Goal: Task Accomplishment & Management: Use online tool/utility

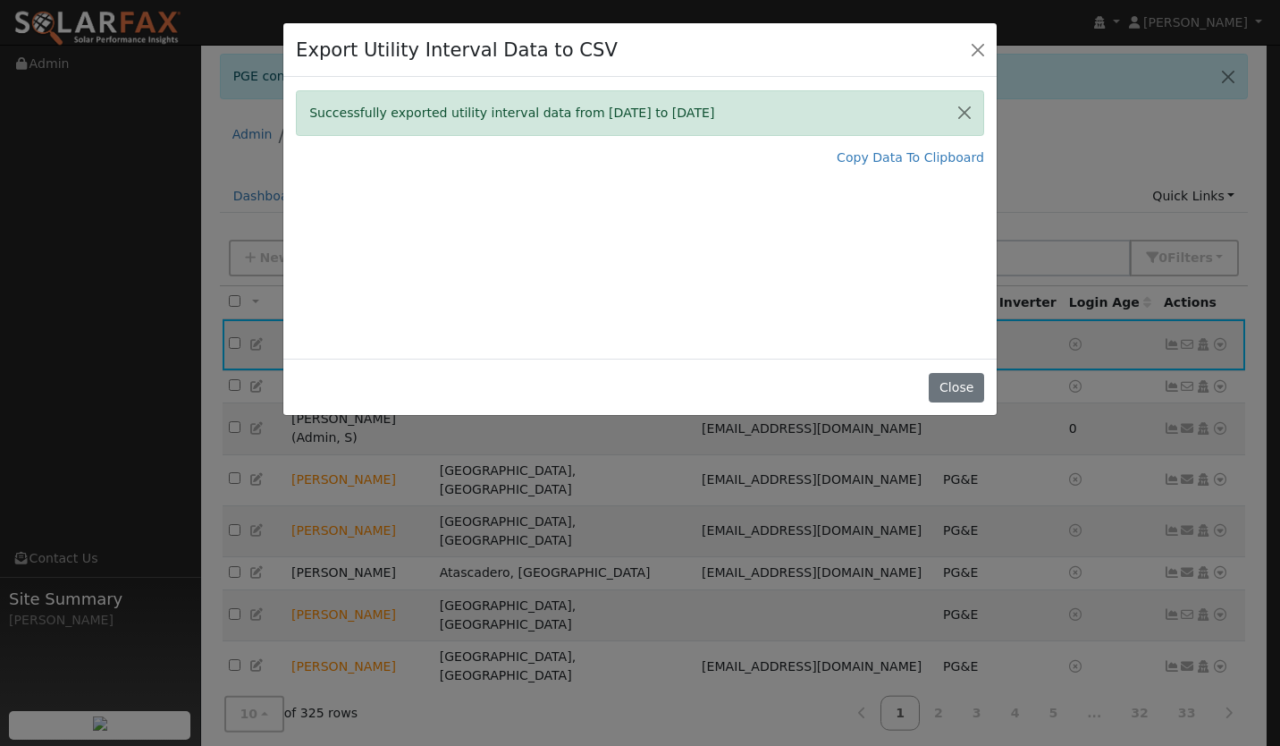
click at [931, 393] on div "Close" at bounding box center [640, 387] width 714 height 56
click at [981, 357] on div "Successfully exported utility interval data from [DATE] to [DATE] Copy Data To …" at bounding box center [640, 218] width 714 height 282
click at [958, 391] on button "Close" at bounding box center [956, 388] width 55 height 30
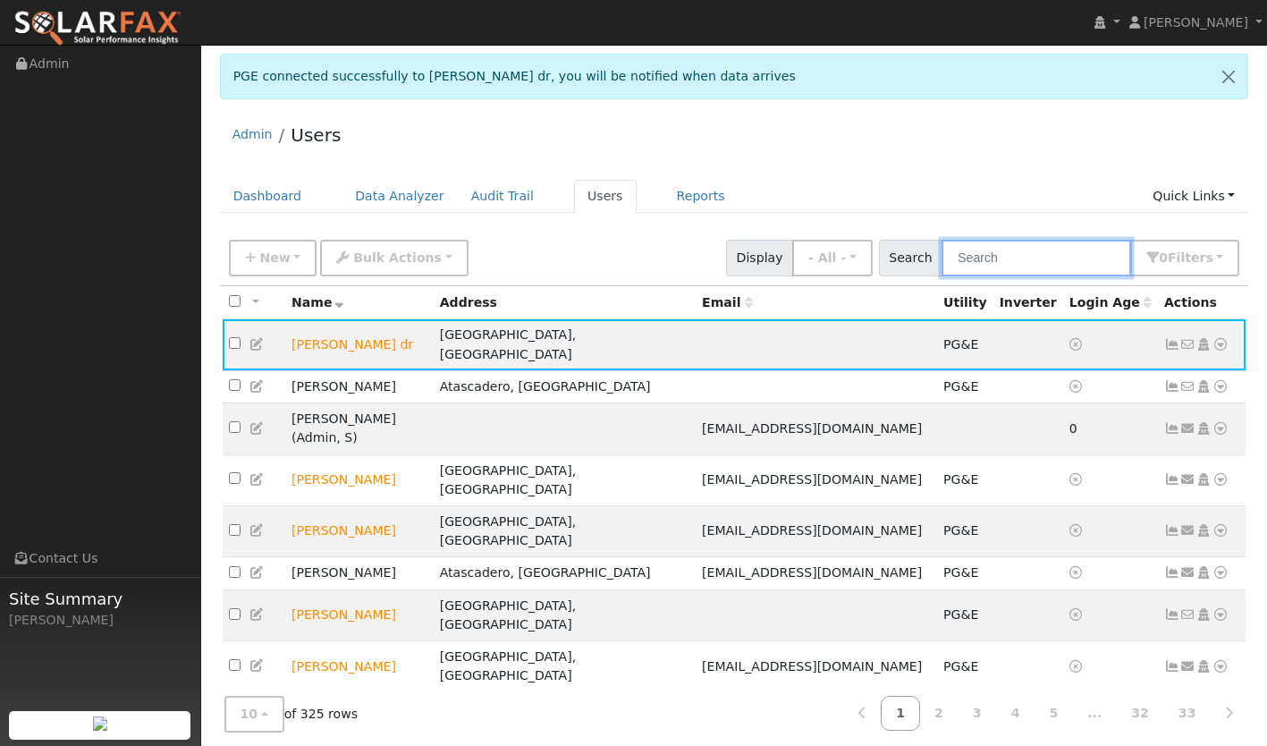
click at [1018, 263] on input "text" at bounding box center [1037, 258] width 190 height 37
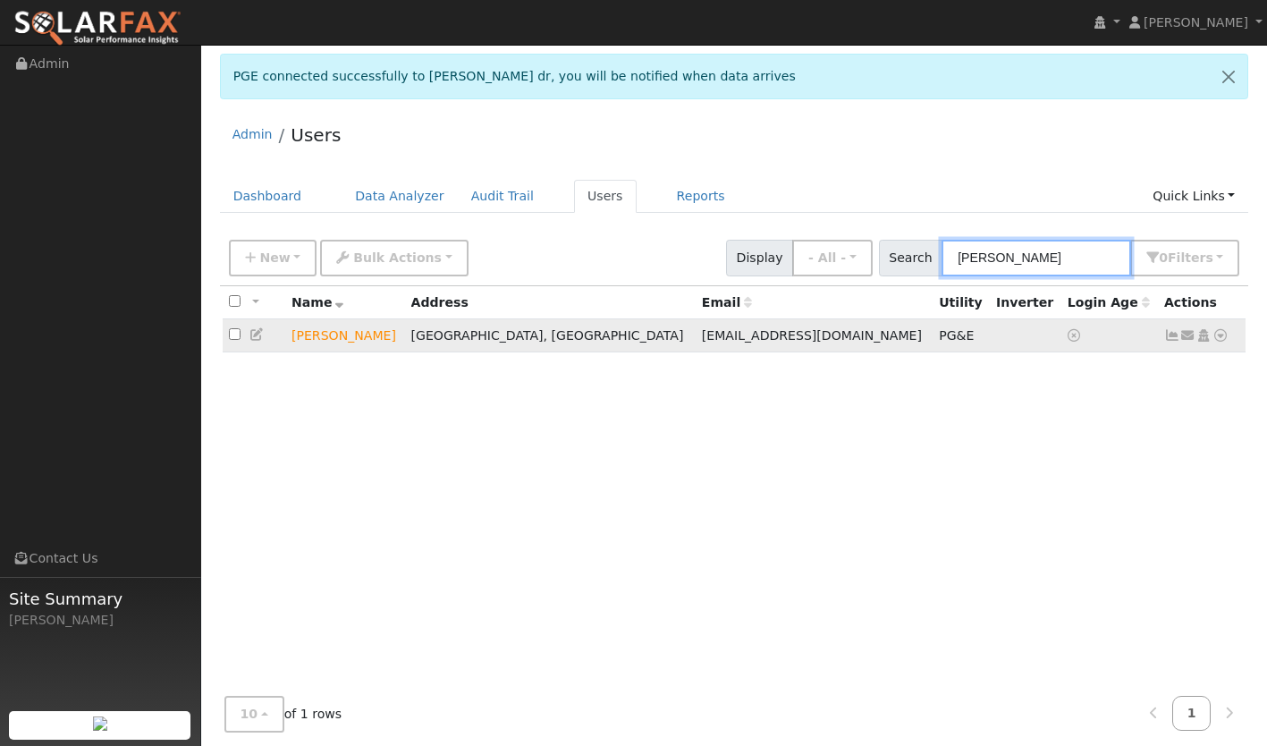
type input "[PERSON_NAME]"
click at [1166, 338] on icon at bounding box center [1172, 335] width 16 height 13
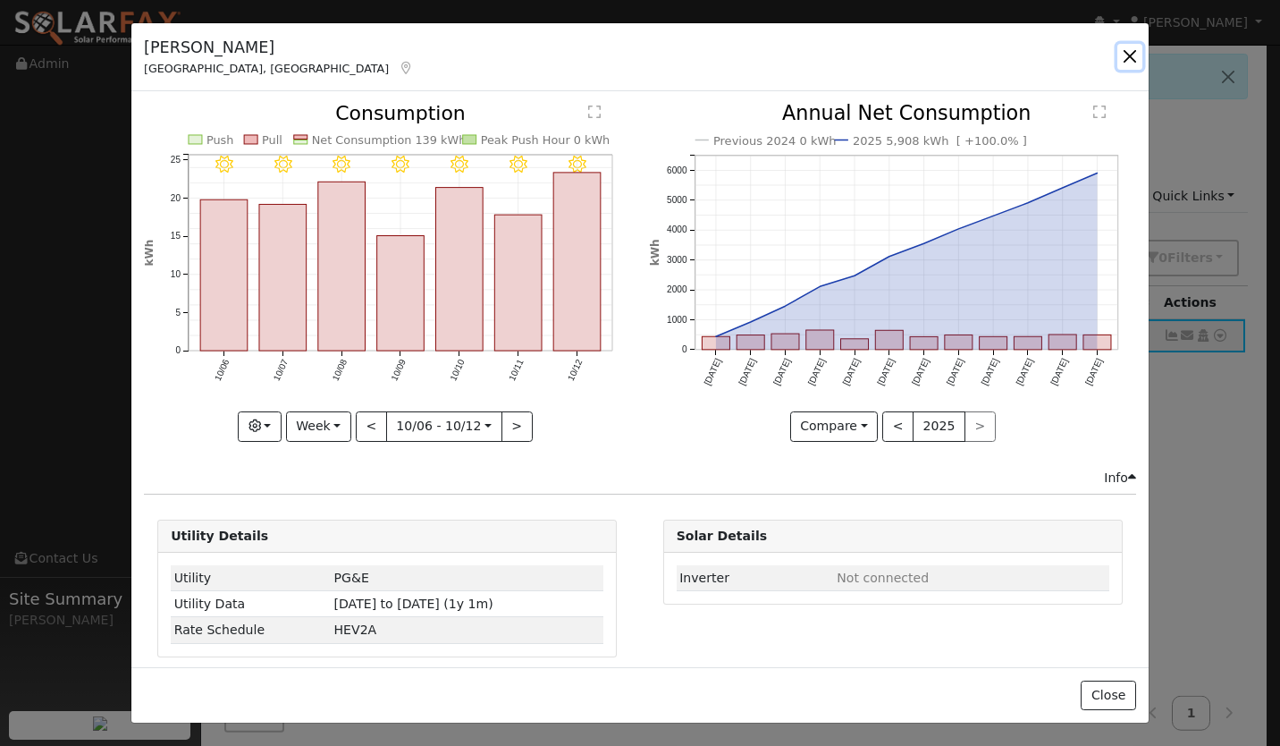
click at [1127, 61] on button "button" at bounding box center [1130, 56] width 25 height 25
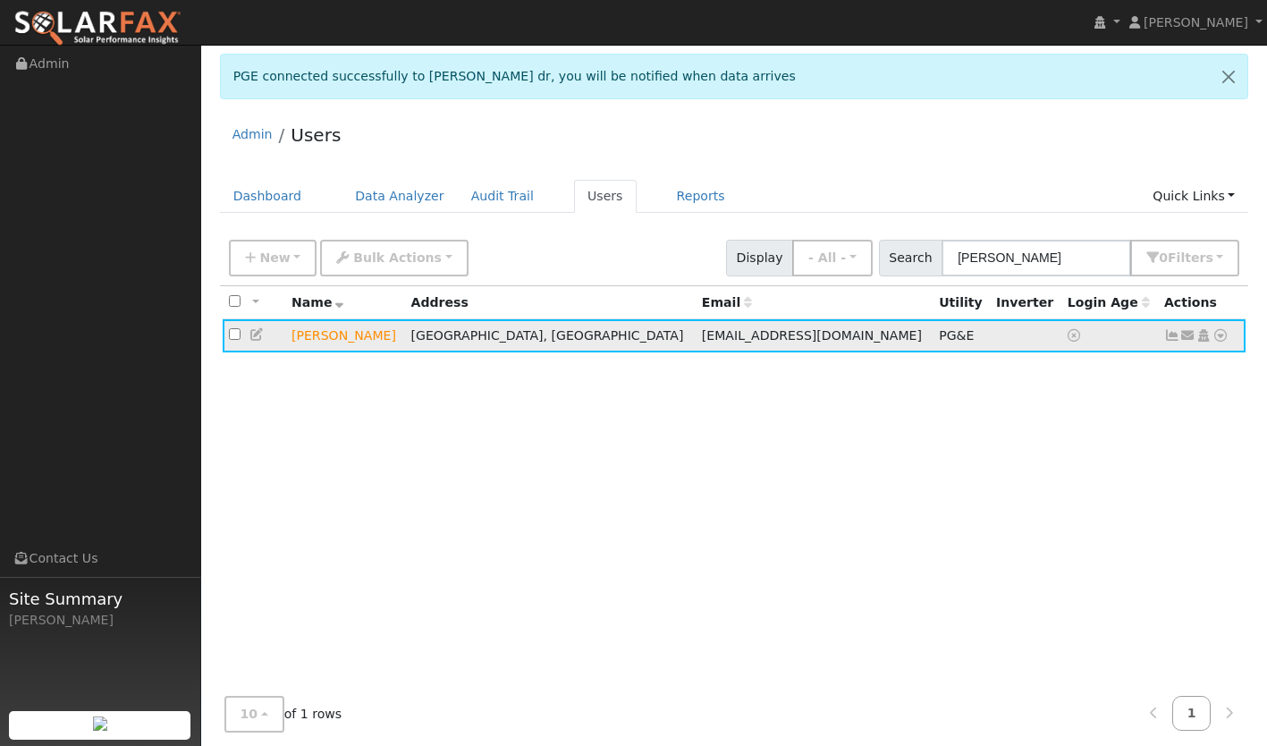
click at [1219, 338] on icon at bounding box center [1221, 335] width 16 height 13
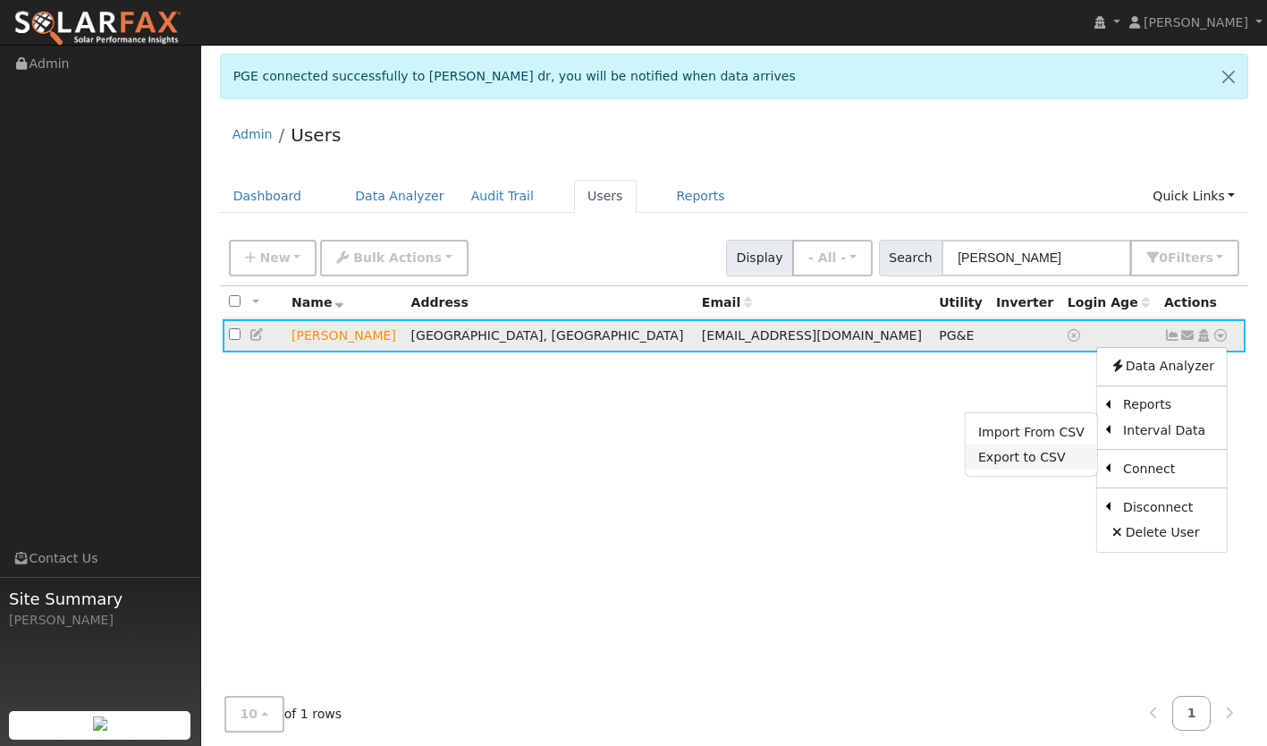
click at [1036, 461] on link "Export to CSV" at bounding box center [1031, 456] width 131 height 25
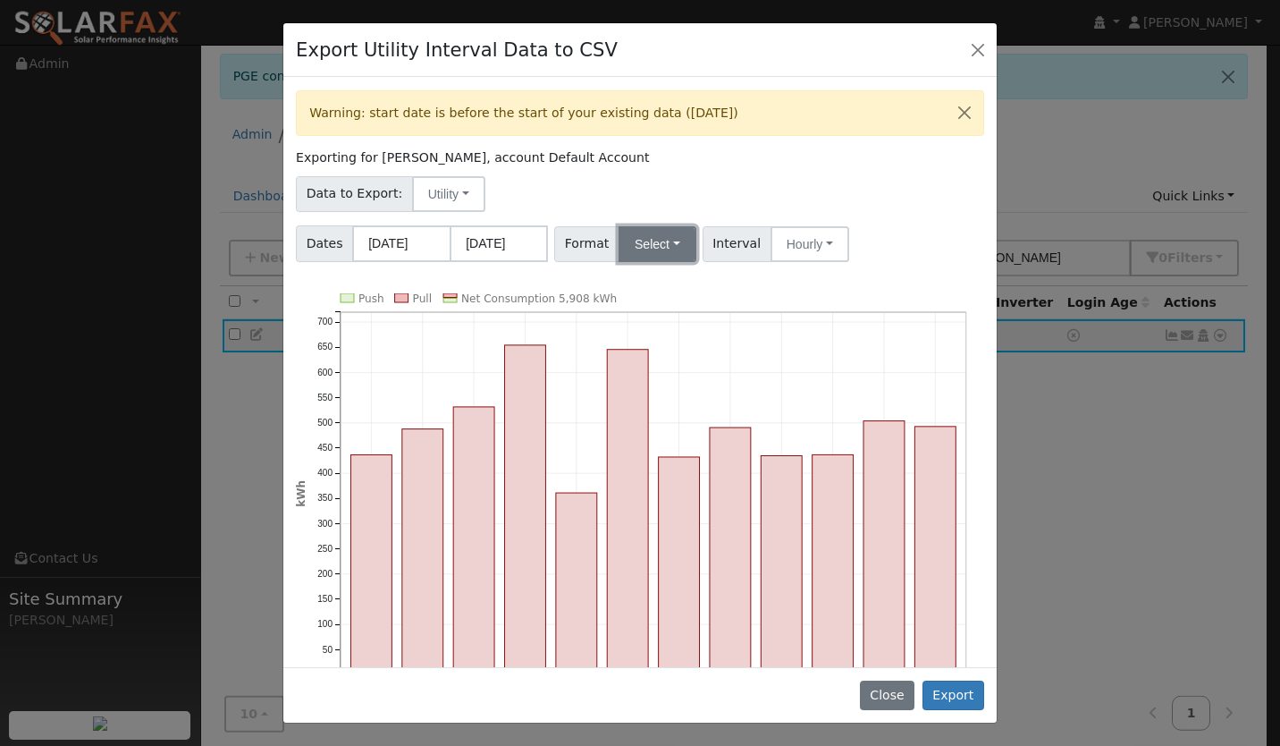
click at [646, 240] on button "Select" at bounding box center [658, 244] width 78 height 36
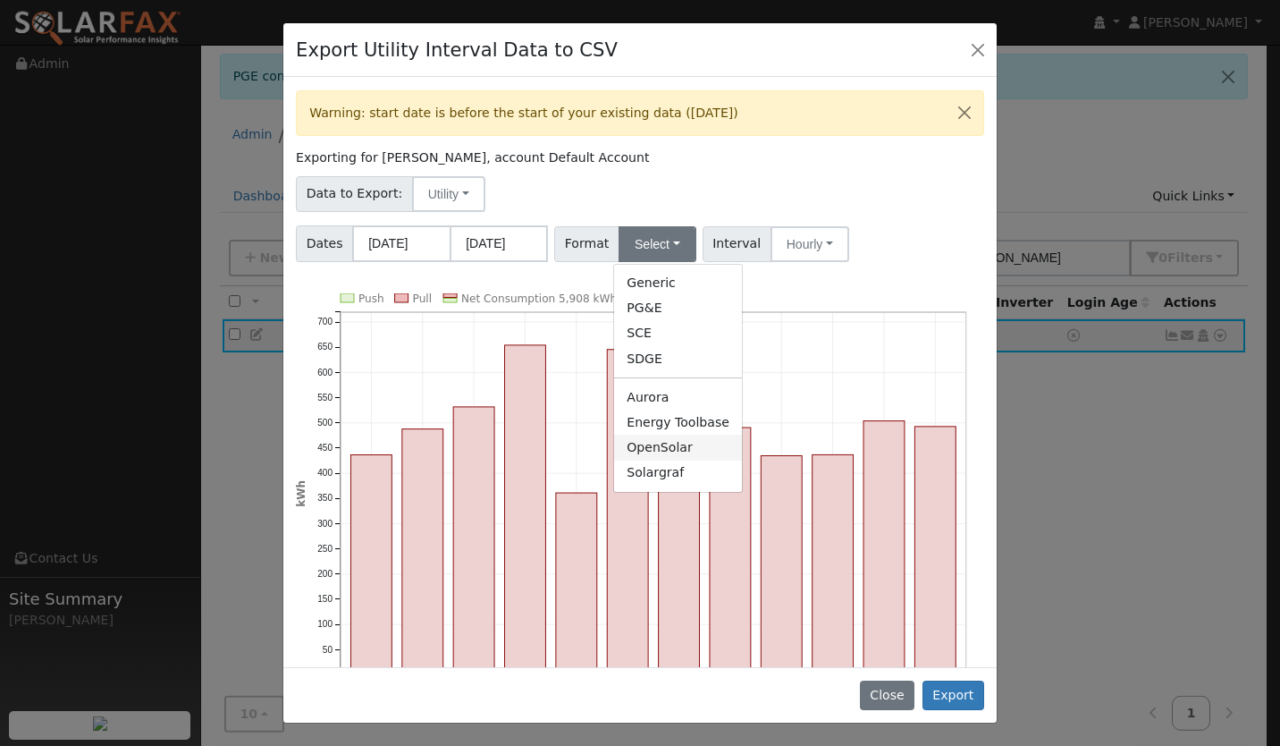
click at [632, 454] on link "OpenSolar" at bounding box center [678, 447] width 128 height 25
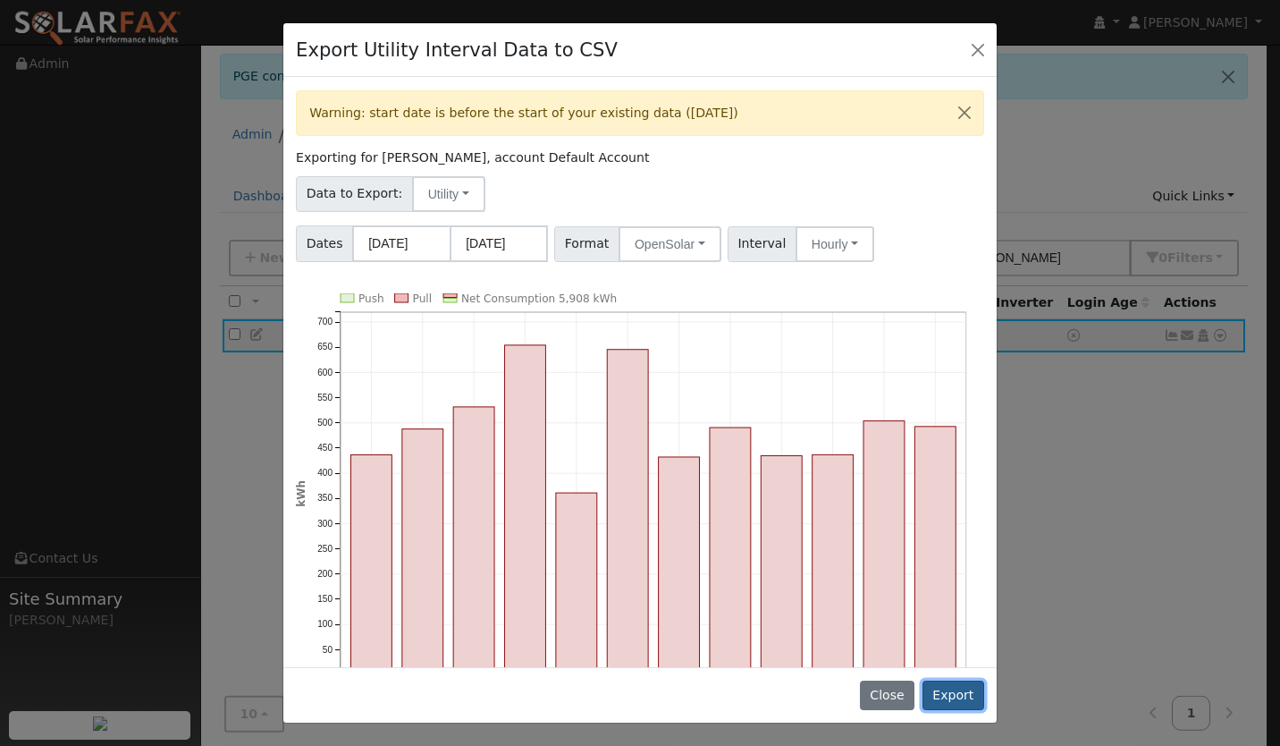
click at [939, 690] on button "Export" at bounding box center [954, 695] width 62 height 30
